Goal: Task Accomplishment & Management: Manage account settings

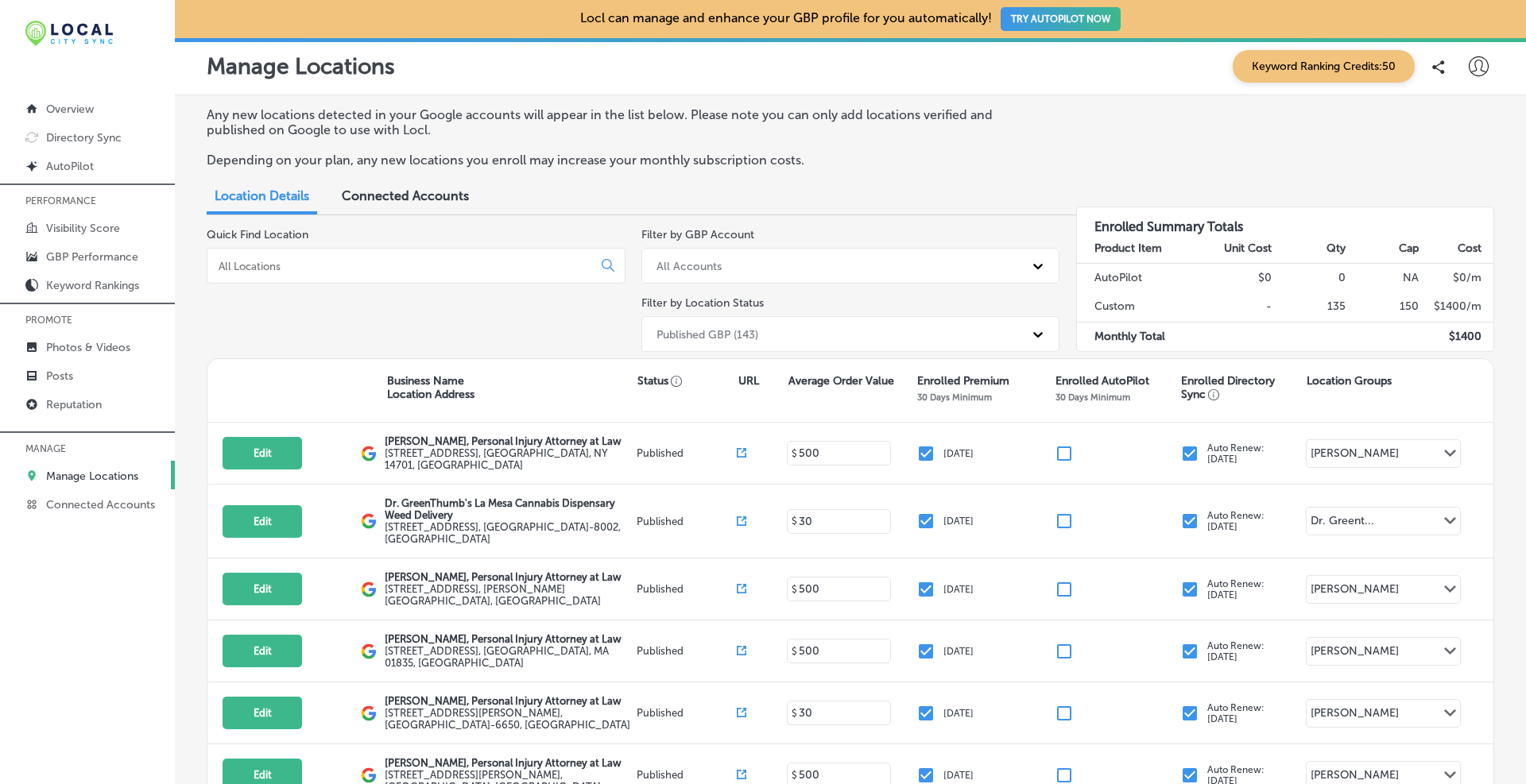
drag, startPoint x: 256, startPoint y: 260, endPoint x: 266, endPoint y: 260, distance: 10.0
click at [258, 260] on input at bounding box center [403, 266] width 372 height 14
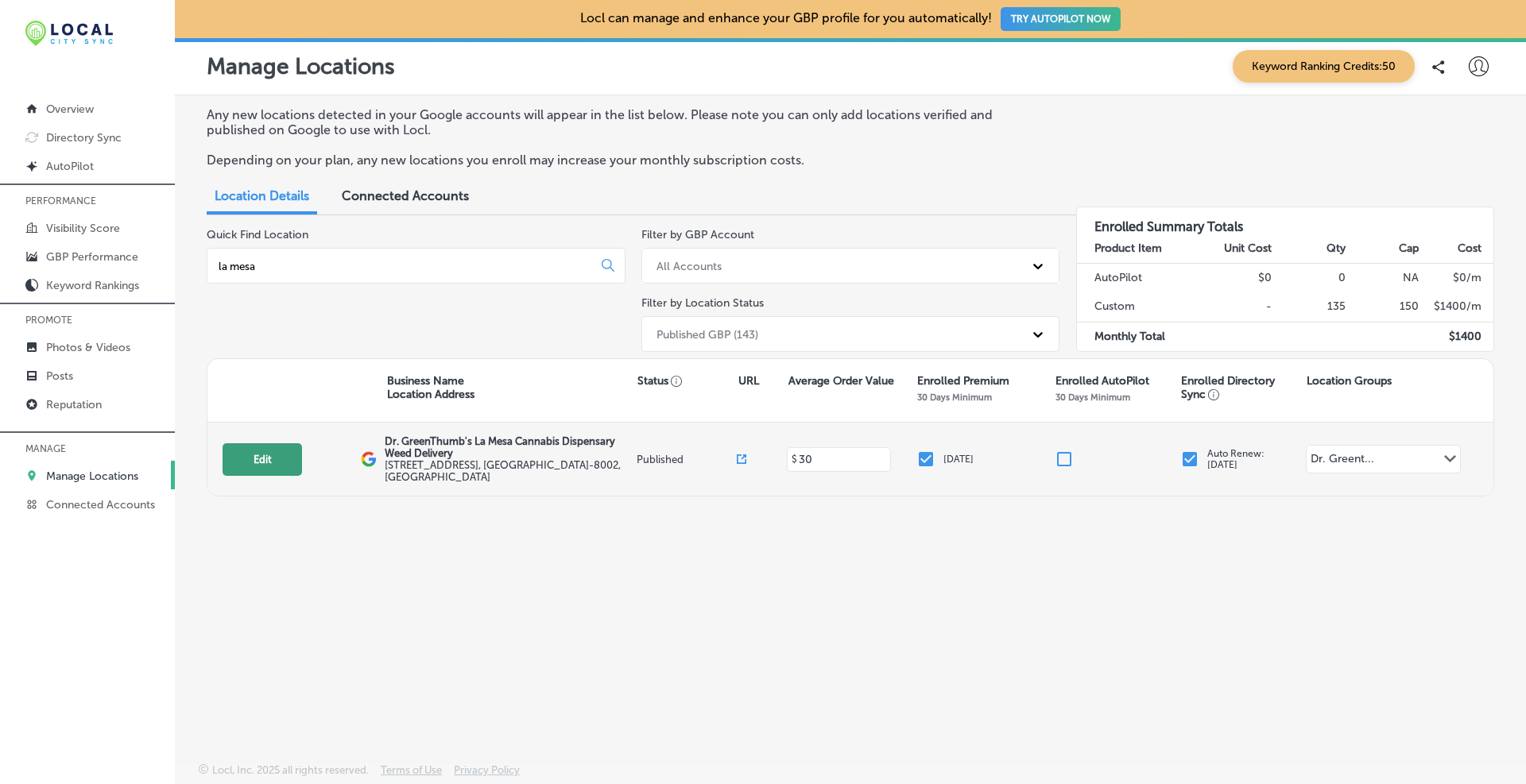
type input "la mesa"
click at [275, 459] on button "Edit" at bounding box center [262, 460] width 79 height 33
select select "US"
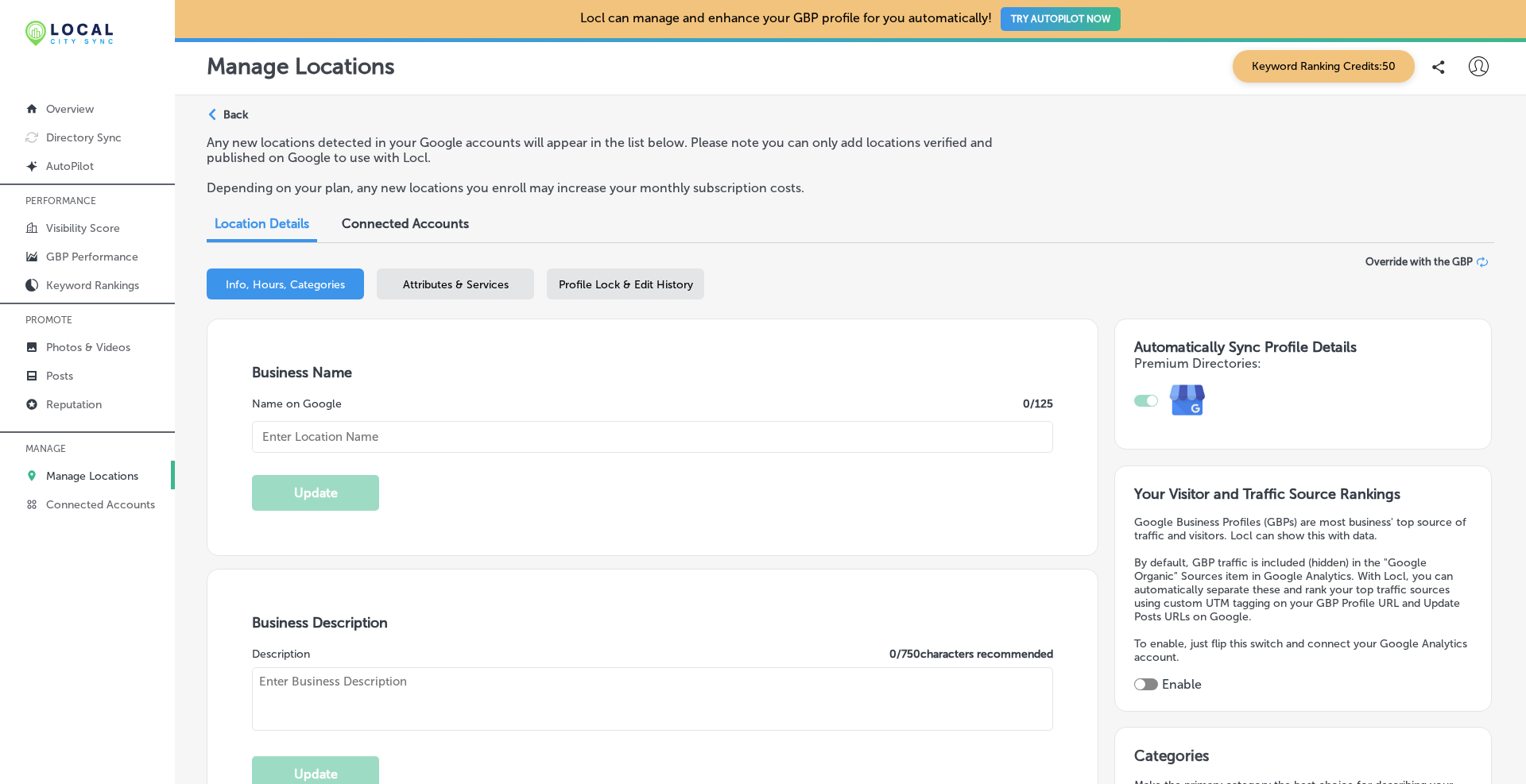
type textarea "Dr. GreenThumb's Cannabis Dispensary & Weed Delivery is the premier destination…"
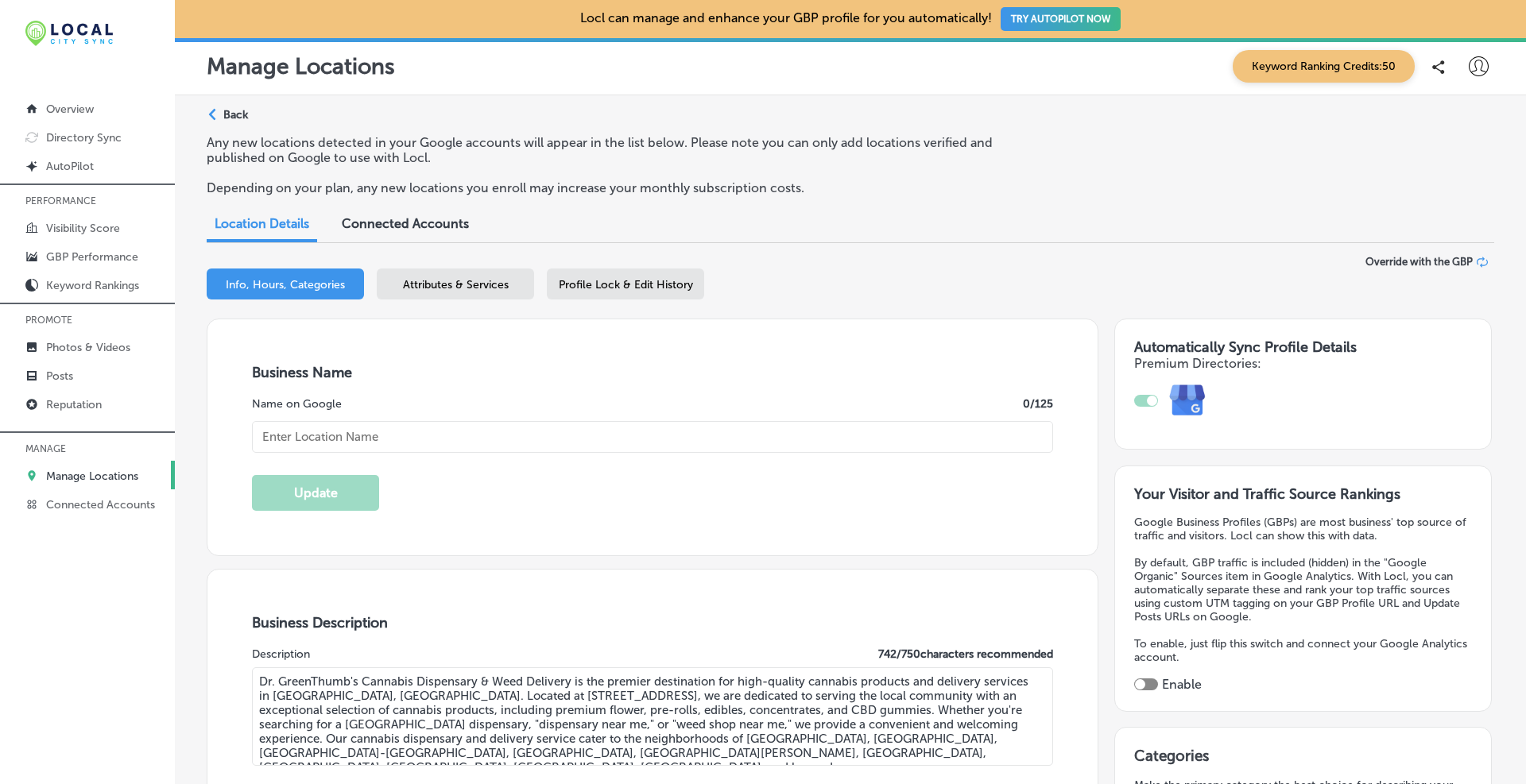
scroll to position [132, 0]
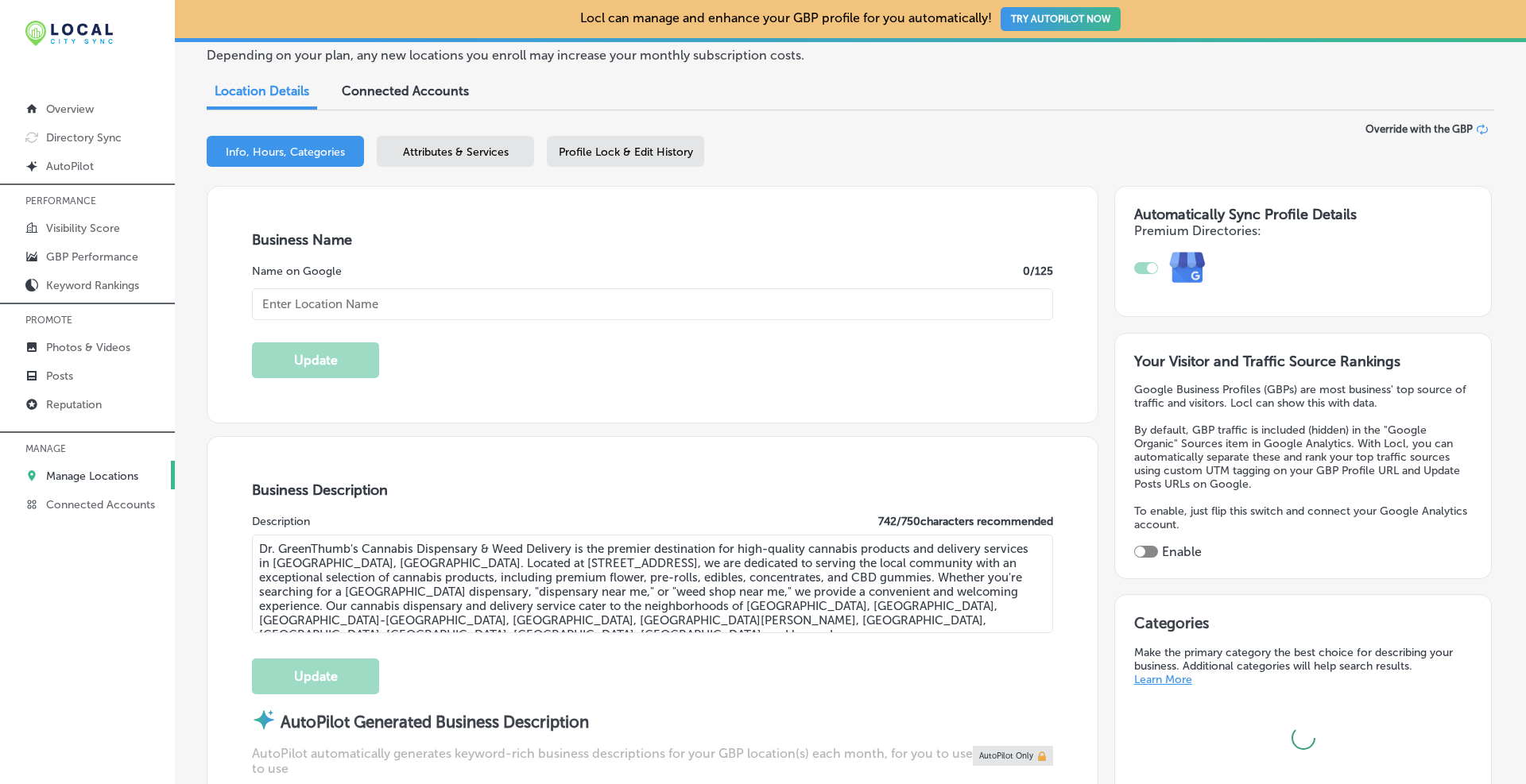
type input "[STREET_ADDRESS]"
type input "La Mesa"
type input "91941-8002"
type input "US"
type input "[URL][DOMAIN_NAME][PERSON_NAME]"
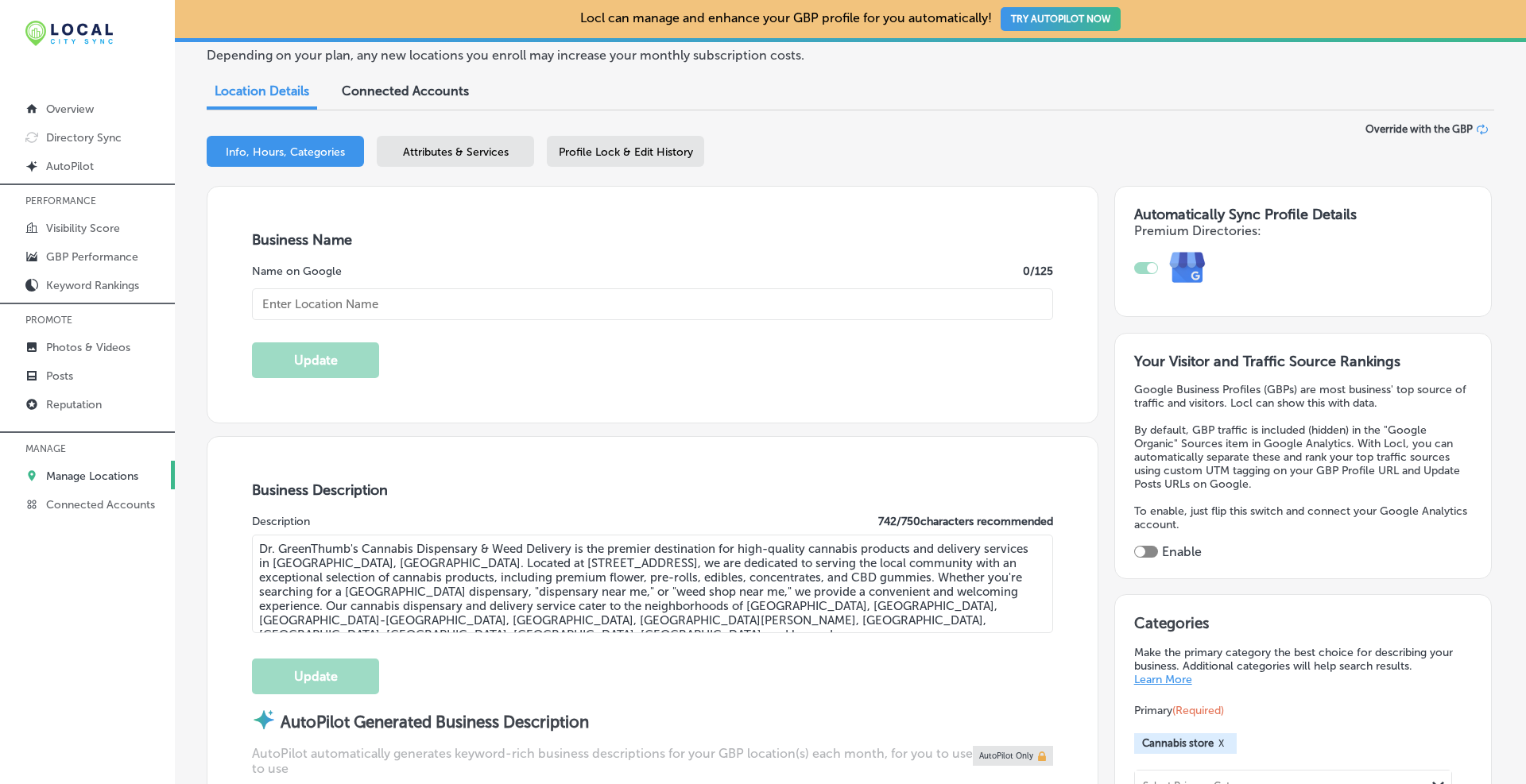
type input "Dr. GreenThumb's La Mesa Cannabis Dispensary Weed Delivery"
type input "[PHONE_NUMBER]"
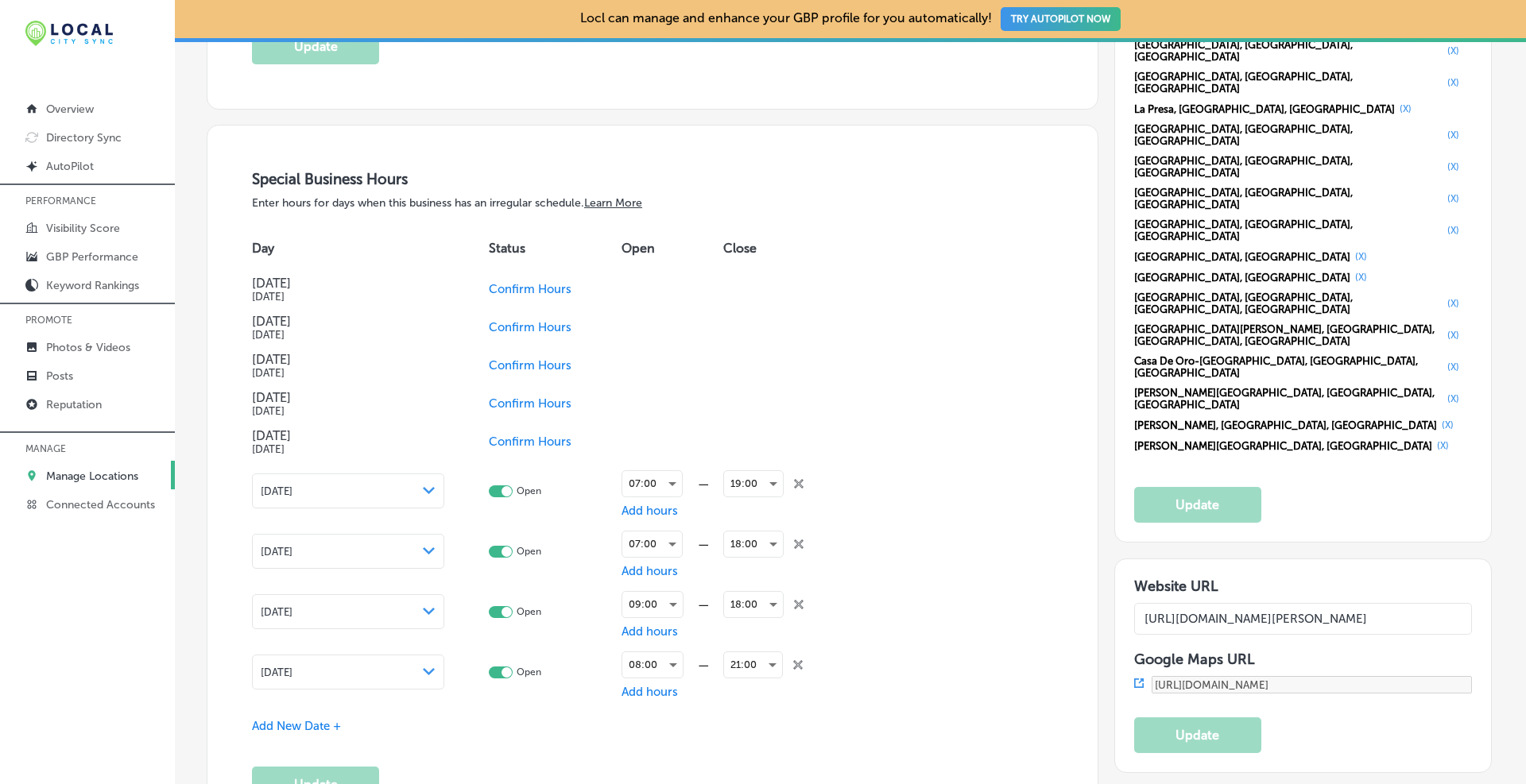
scroll to position [0, 110]
drag, startPoint x: 1338, startPoint y: 375, endPoint x: 1485, endPoint y: 378, distance: 147.0
click at [1485, 378] on div "Path Created with Sketch. Back Any new locations detected in your Google accoun…" at bounding box center [850, 235] width 1351 height 3721
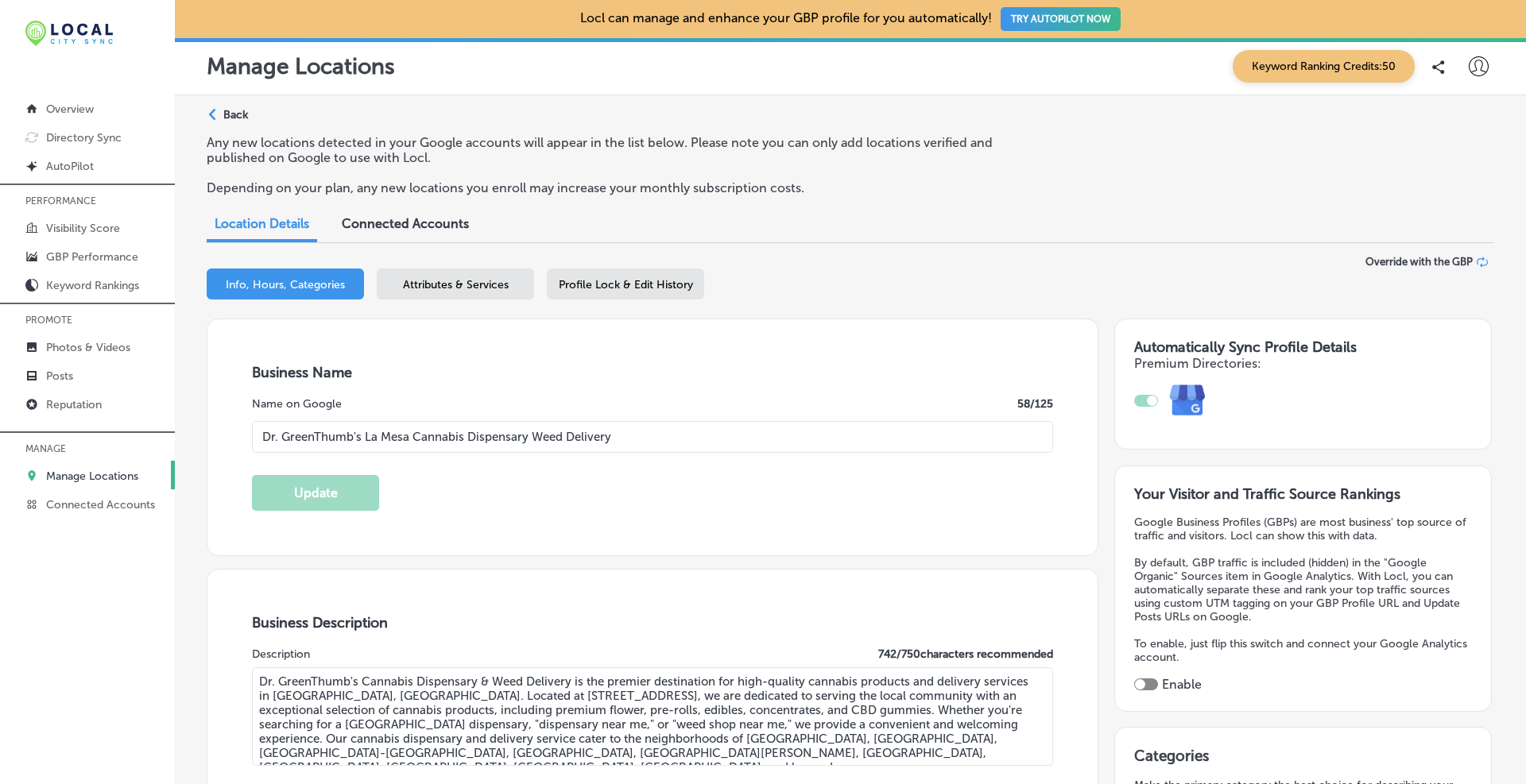
scroll to position [0, 0]
click at [425, 275] on div "Attributes & Services" at bounding box center [455, 284] width 157 height 31
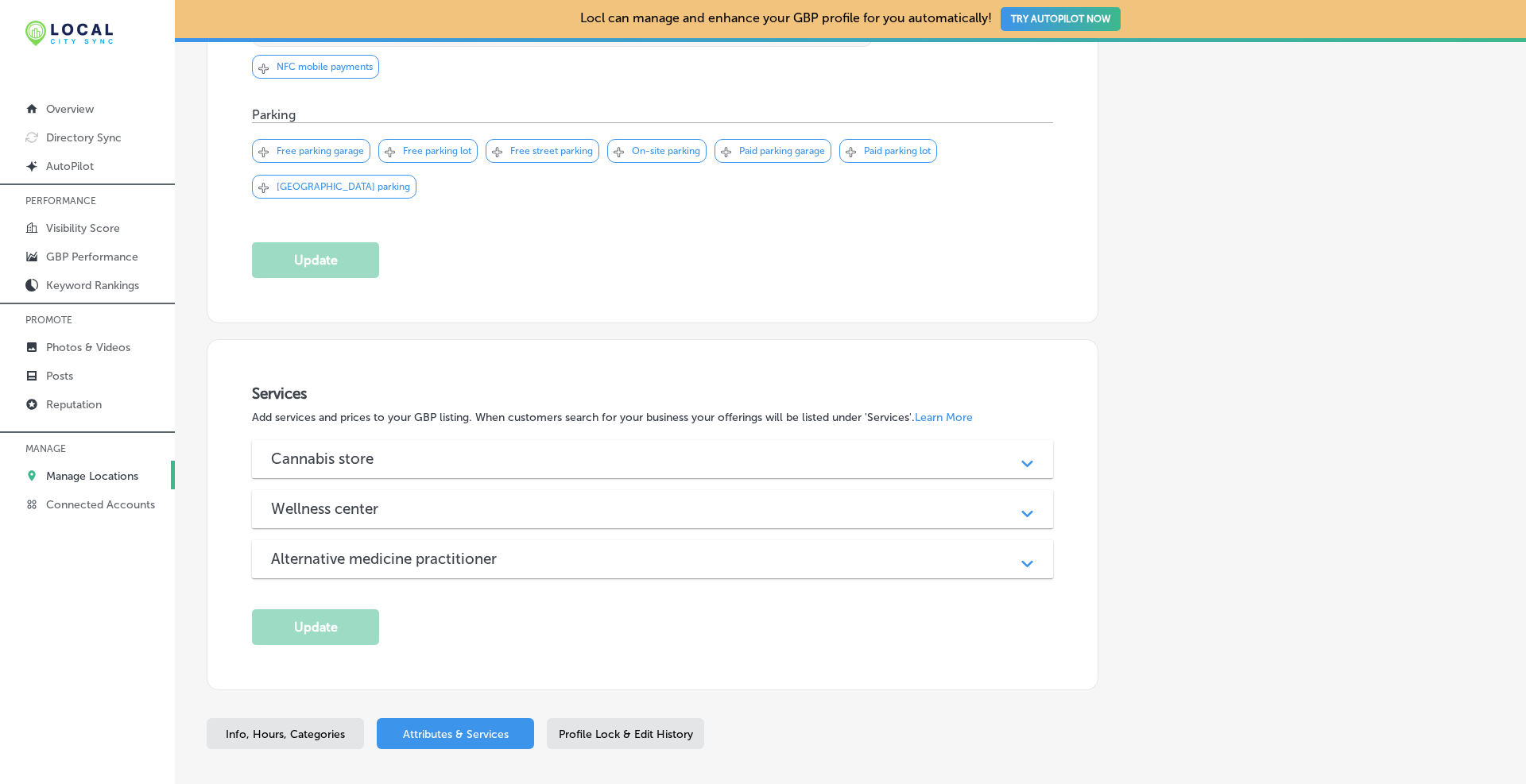
scroll to position [1280, 0]
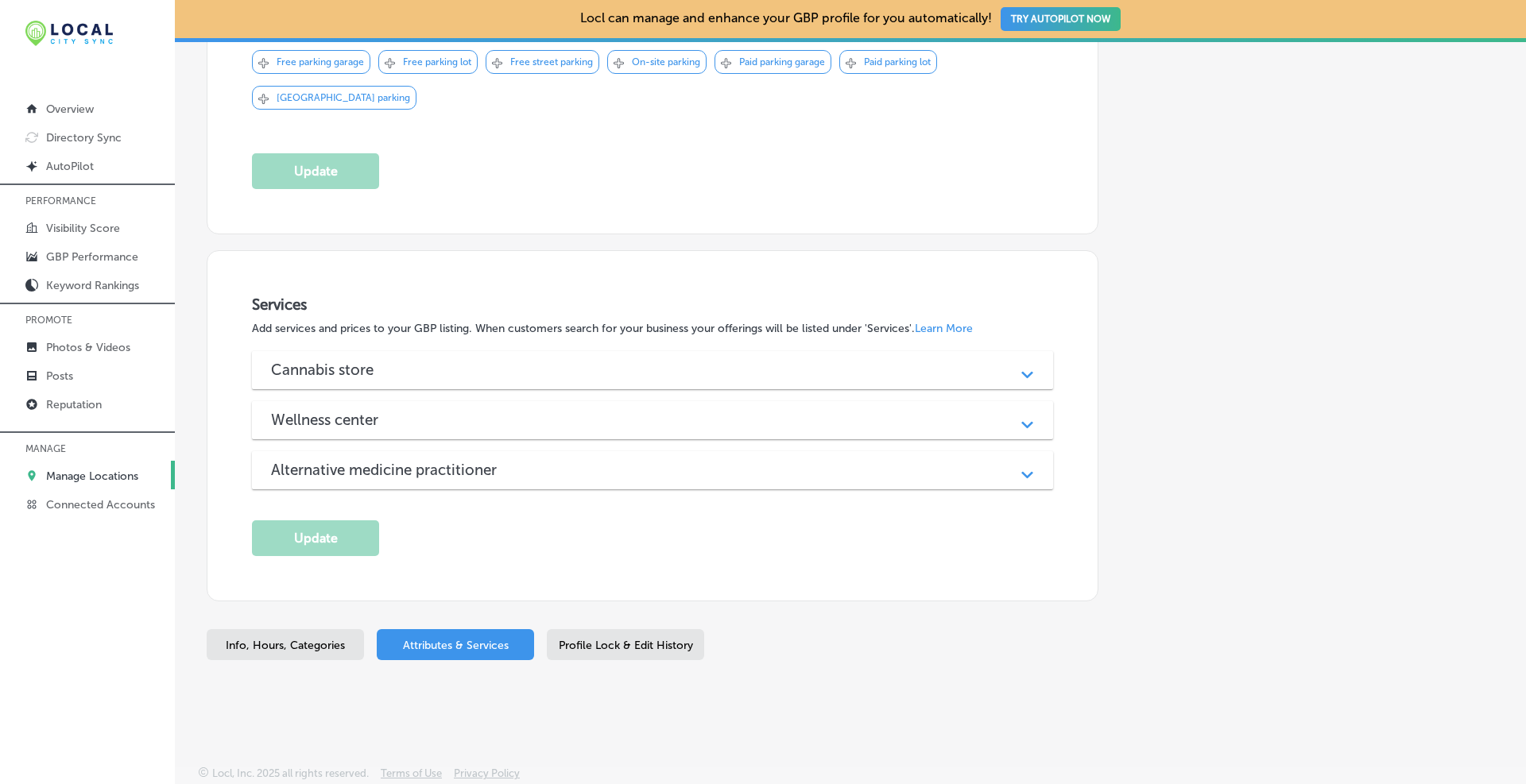
click at [1018, 367] on div "Path Created with Sketch." at bounding box center [1027, 370] width 20 height 20
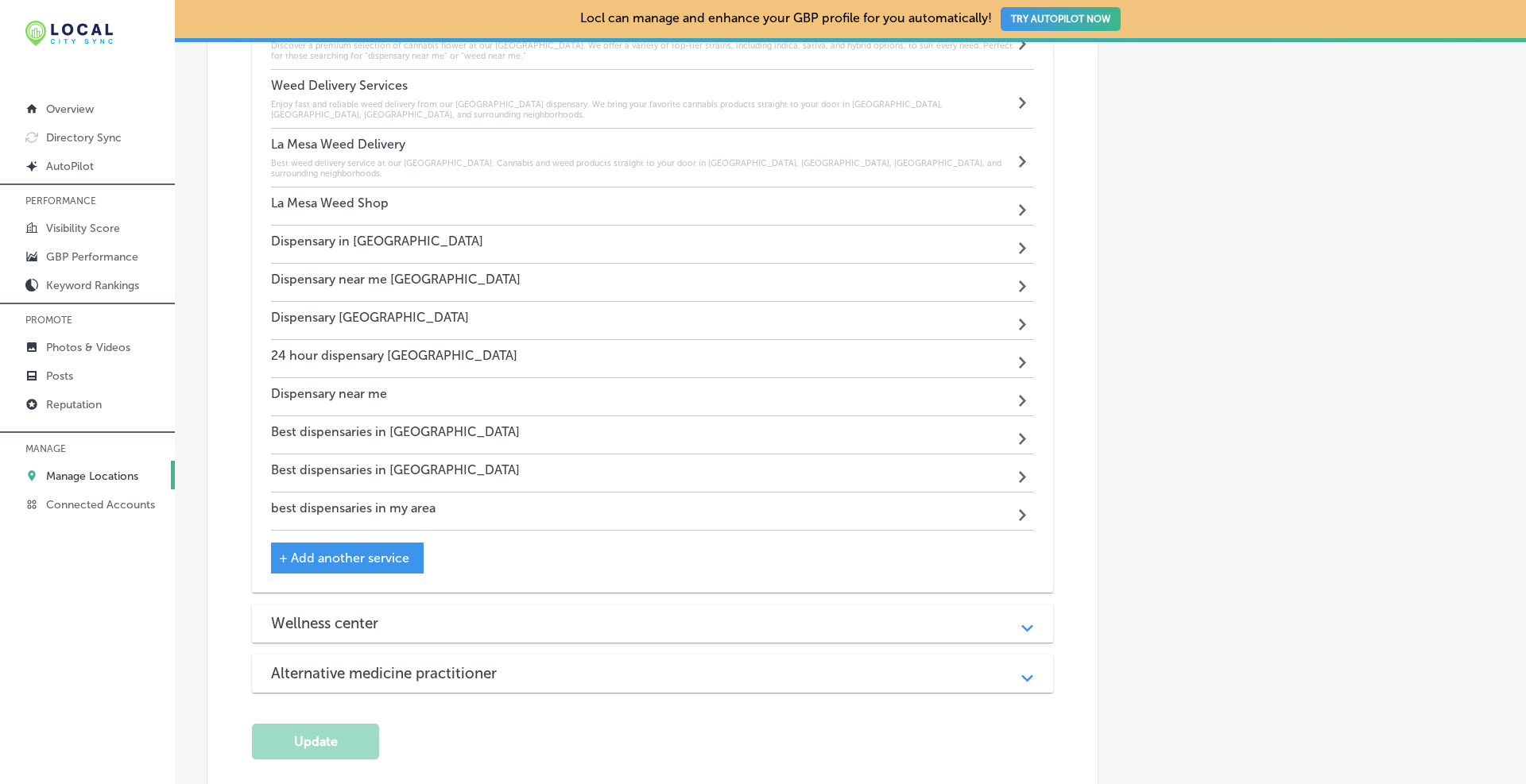
scroll to position [1810, 0]
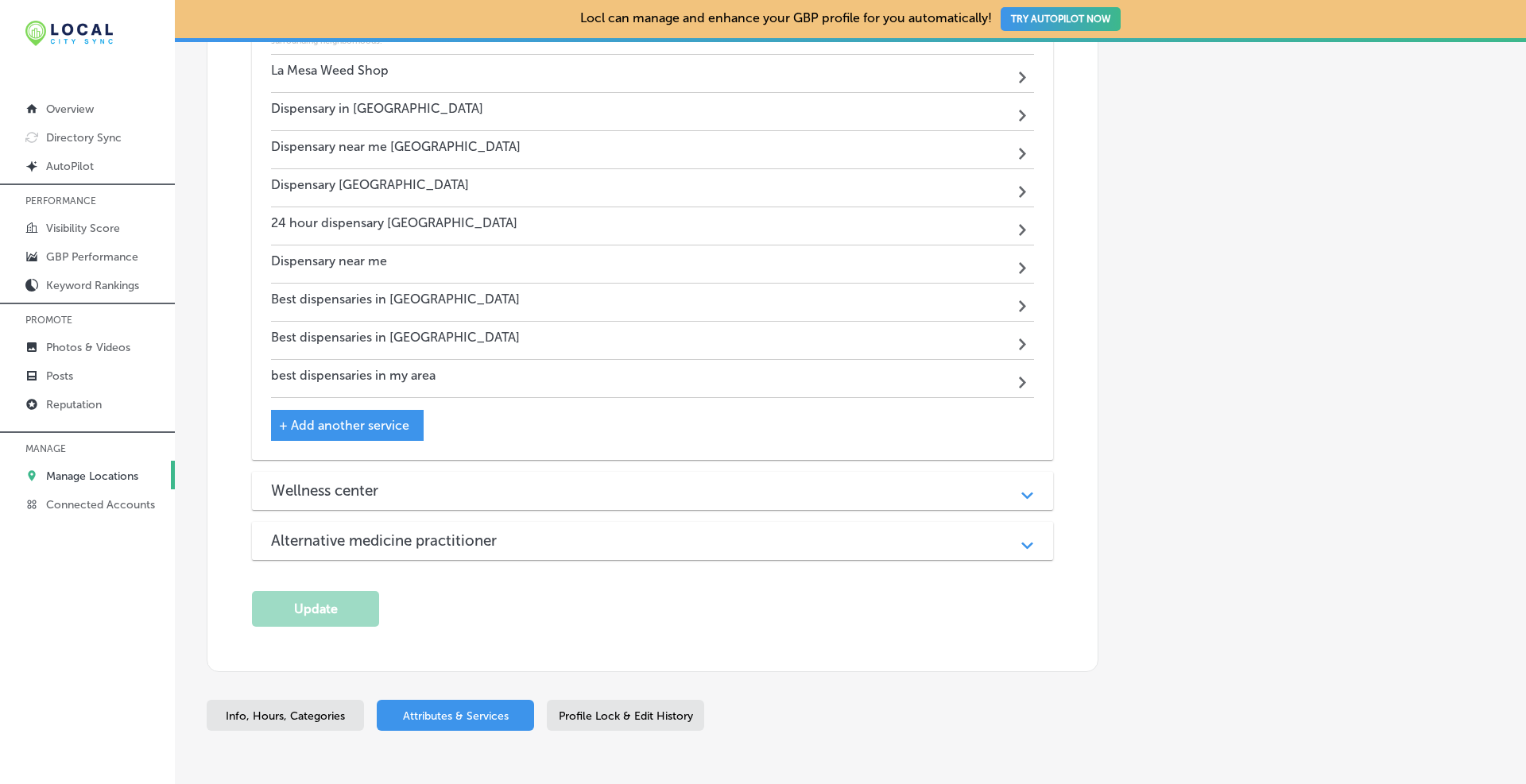
click at [661, 482] on div "Wellness center" at bounding box center [653, 490] width 763 height 18
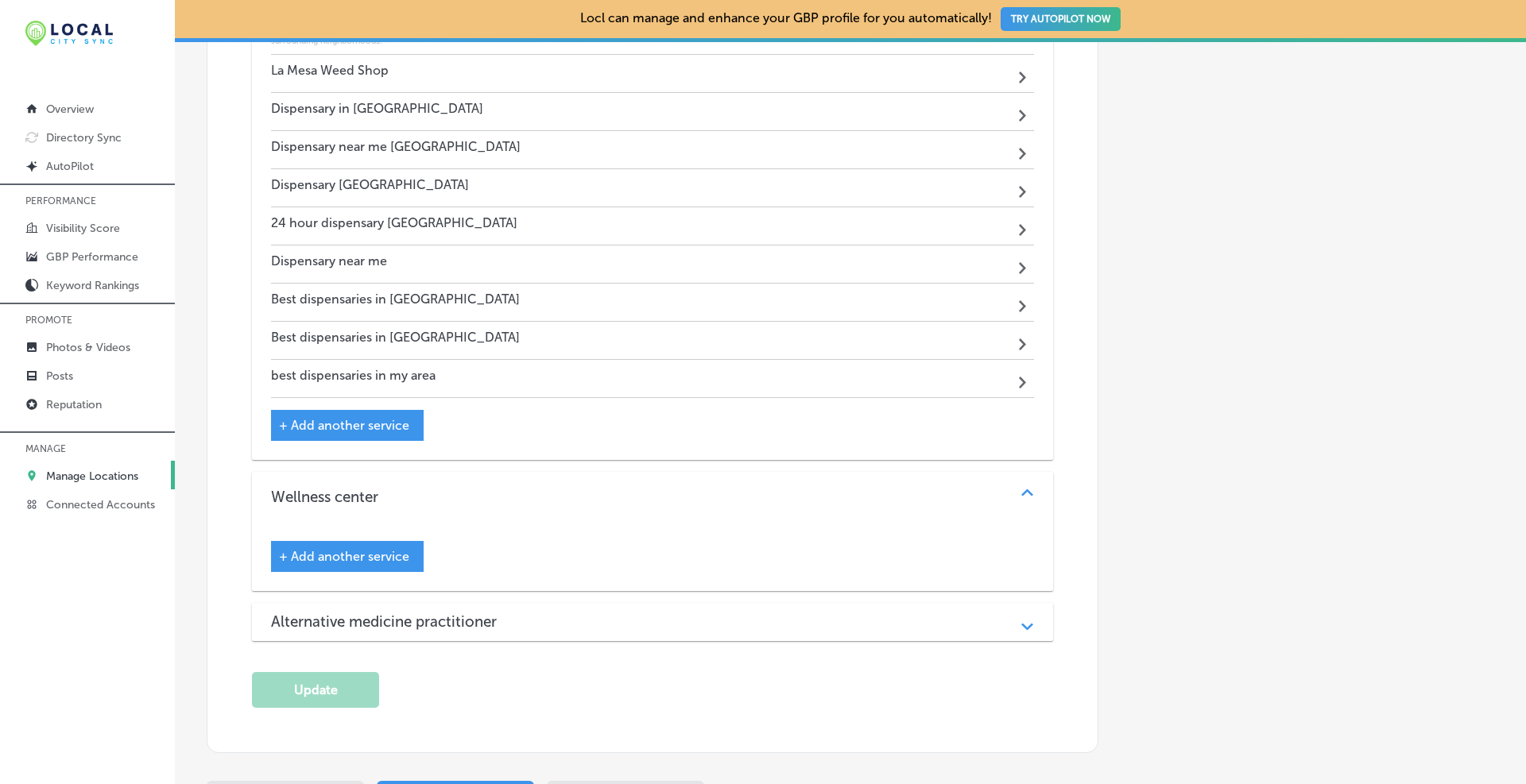
click at [555, 612] on div "Alternative medicine practitioner" at bounding box center [653, 621] width 763 height 18
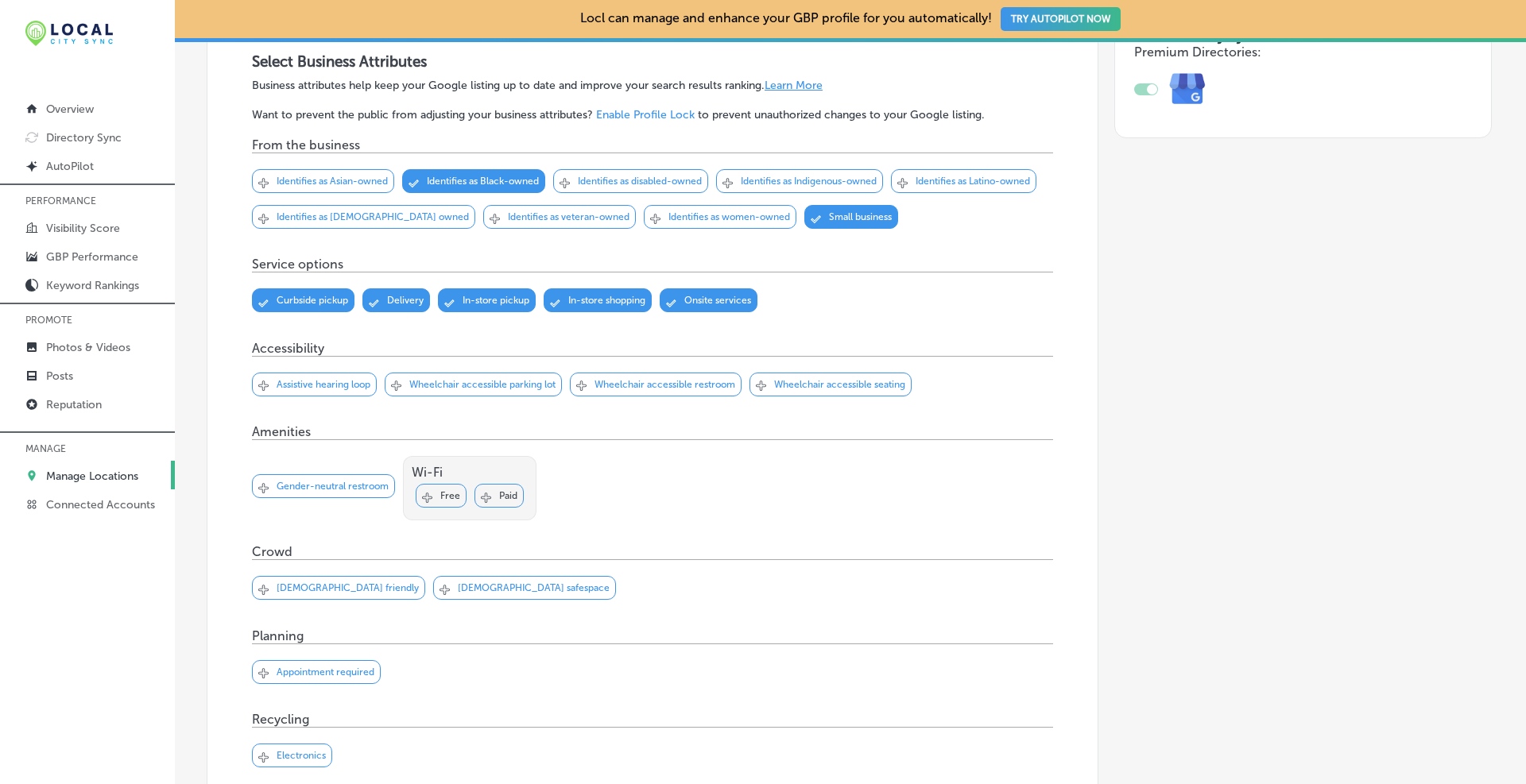
scroll to position [0, 0]
